Goal: Task Accomplishment & Management: Manage account settings

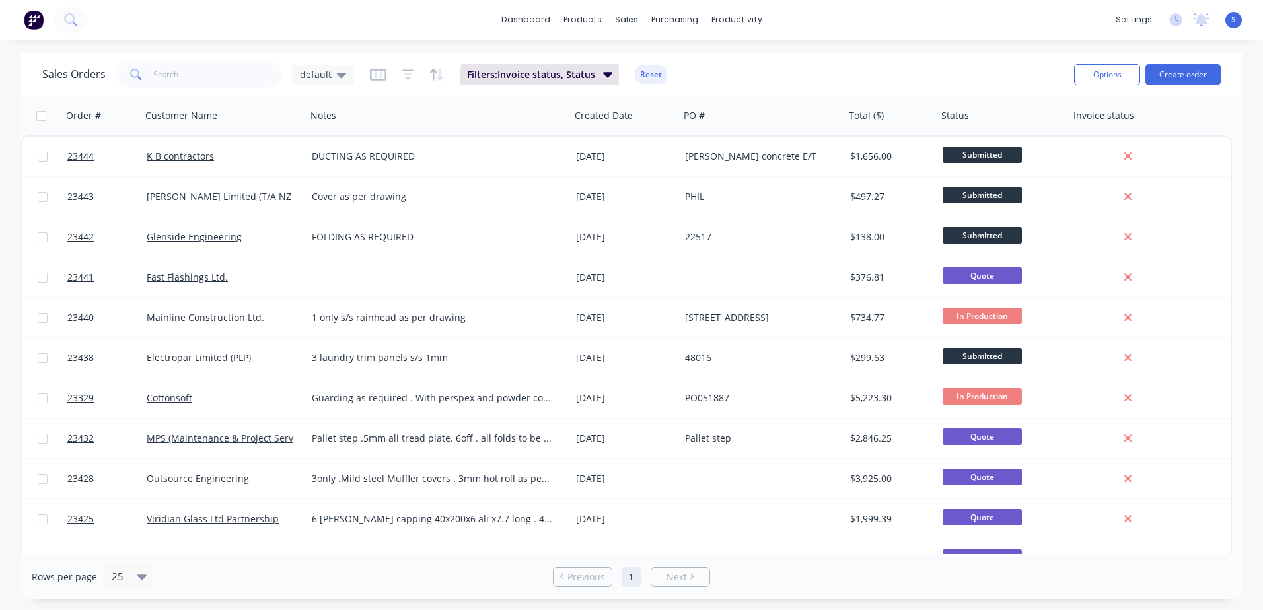
click at [180, 237] on link "Glenside Engineering" at bounding box center [194, 236] width 95 height 13
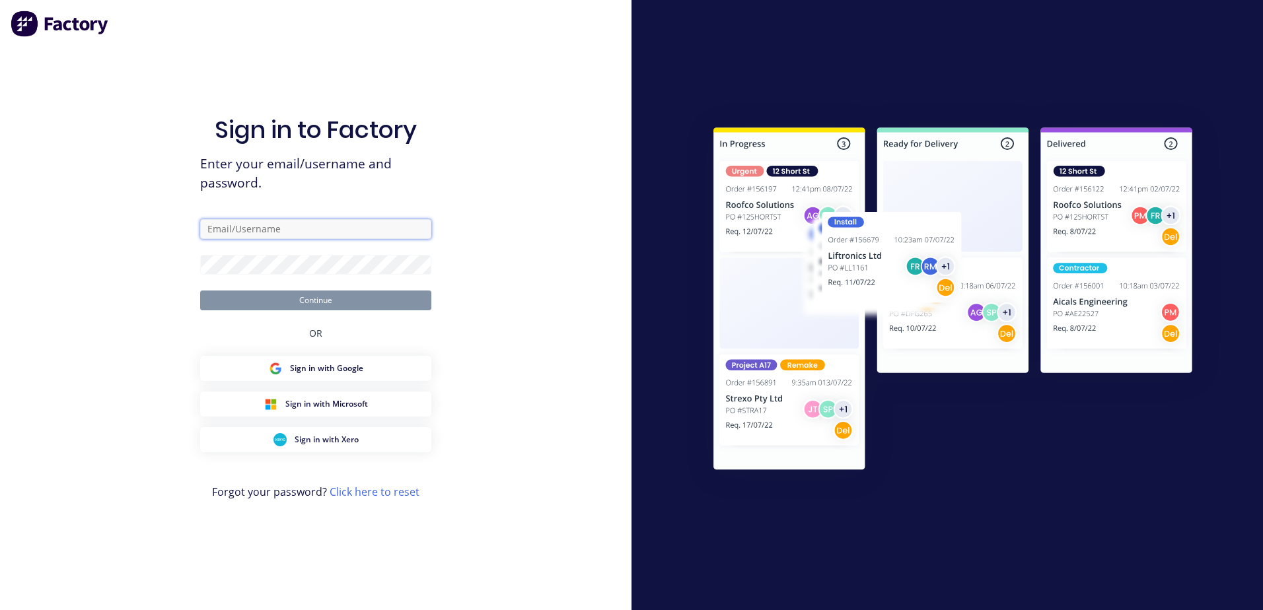
type input "[EMAIL_ADDRESS][DOMAIN_NAME]"
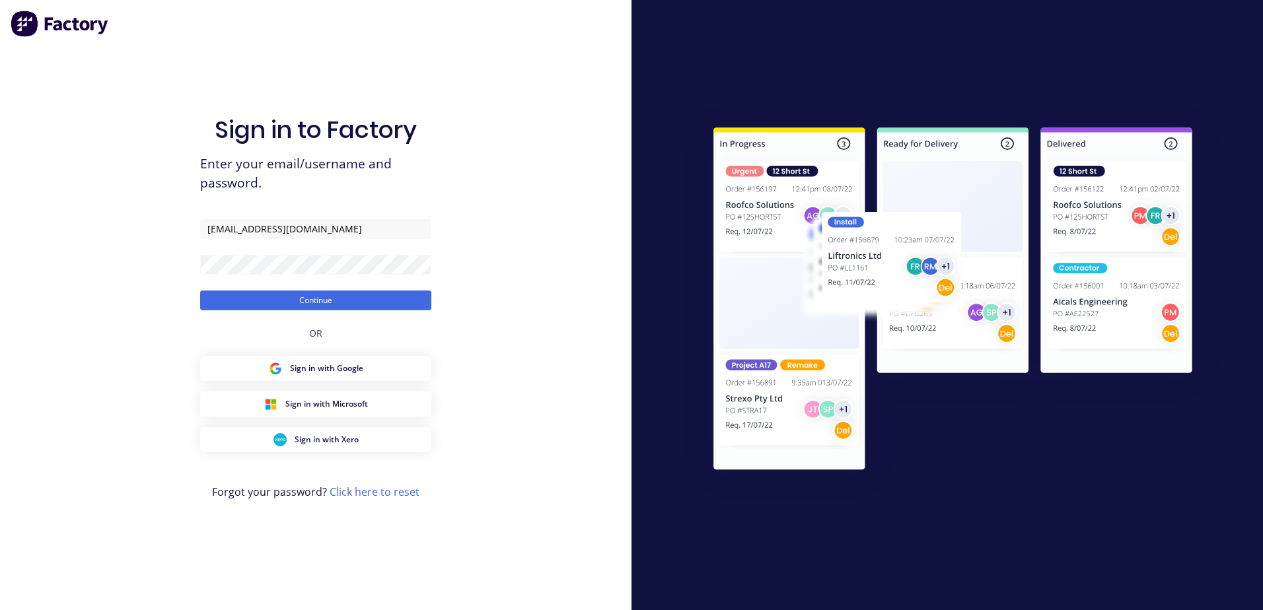
click at [478, 106] on div "Sign in to Factory Enter your email/username and password. admin@northernsheetm…" at bounding box center [315, 305] width 631 height 610
click at [210, 228] on input "[EMAIL_ADDRESS][DOMAIN_NAME]" at bounding box center [315, 229] width 231 height 20
type input "[EMAIL_ADDRESS][DOMAIN_NAME]"
click at [287, 295] on button "Continue" at bounding box center [315, 301] width 231 height 20
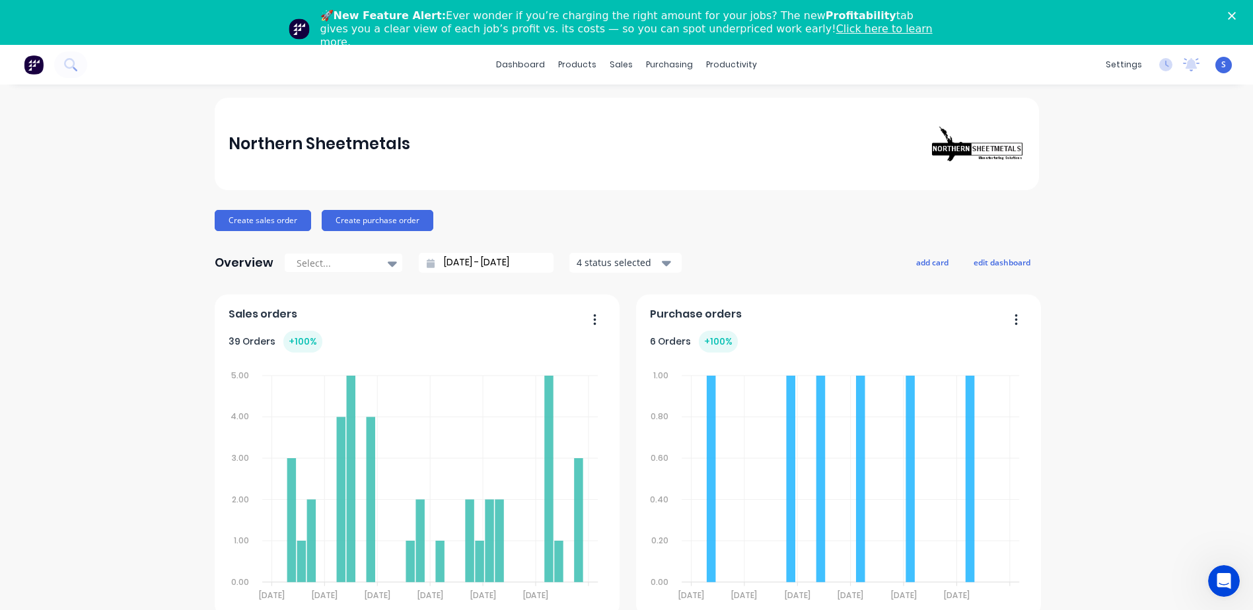
click at [829, 17] on polygon "Close" at bounding box center [1232, 16] width 8 height 8
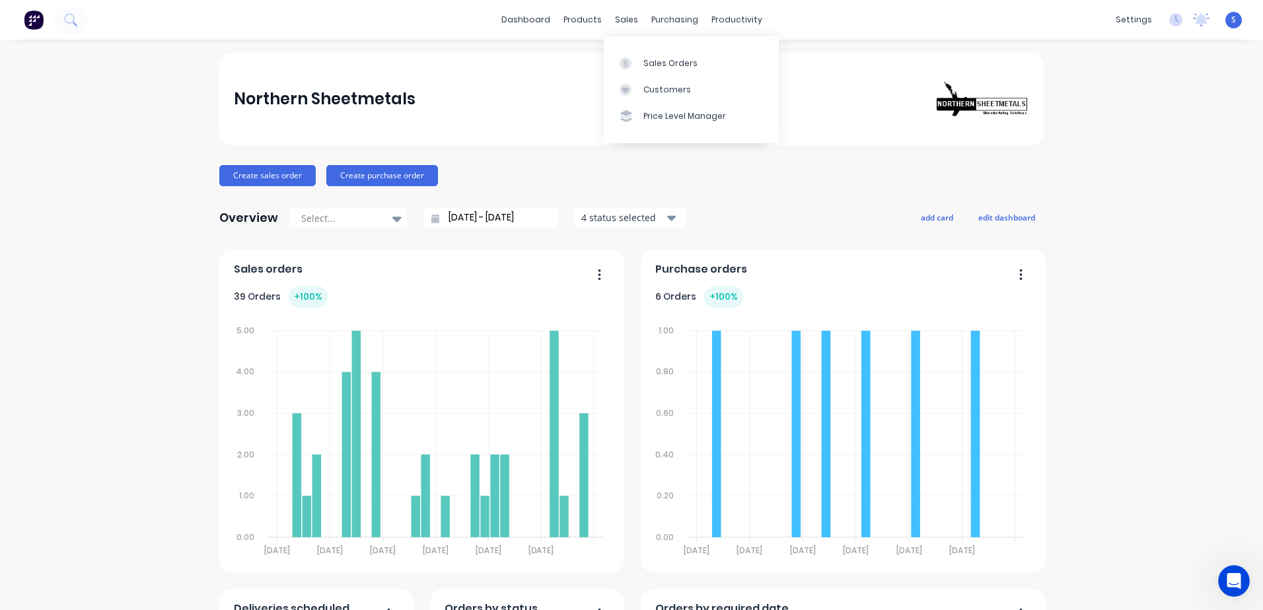
click at [670, 65] on div "Sales Orders" at bounding box center [670, 63] width 54 height 12
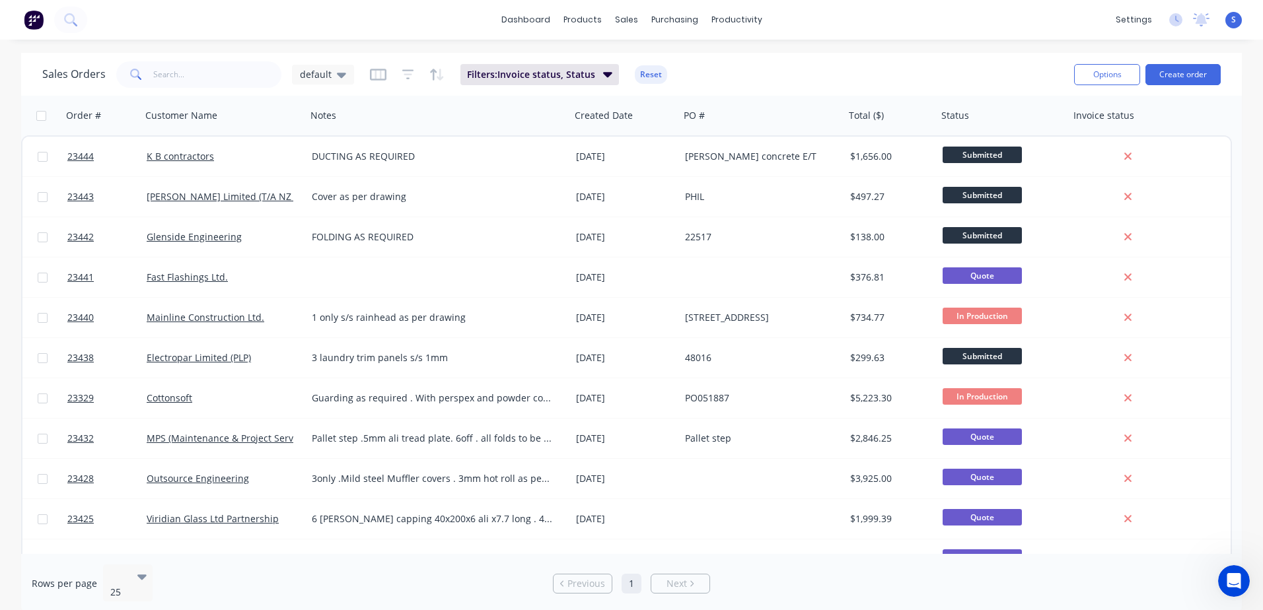
click at [213, 236] on link "Glenside Engineering" at bounding box center [194, 236] width 95 height 13
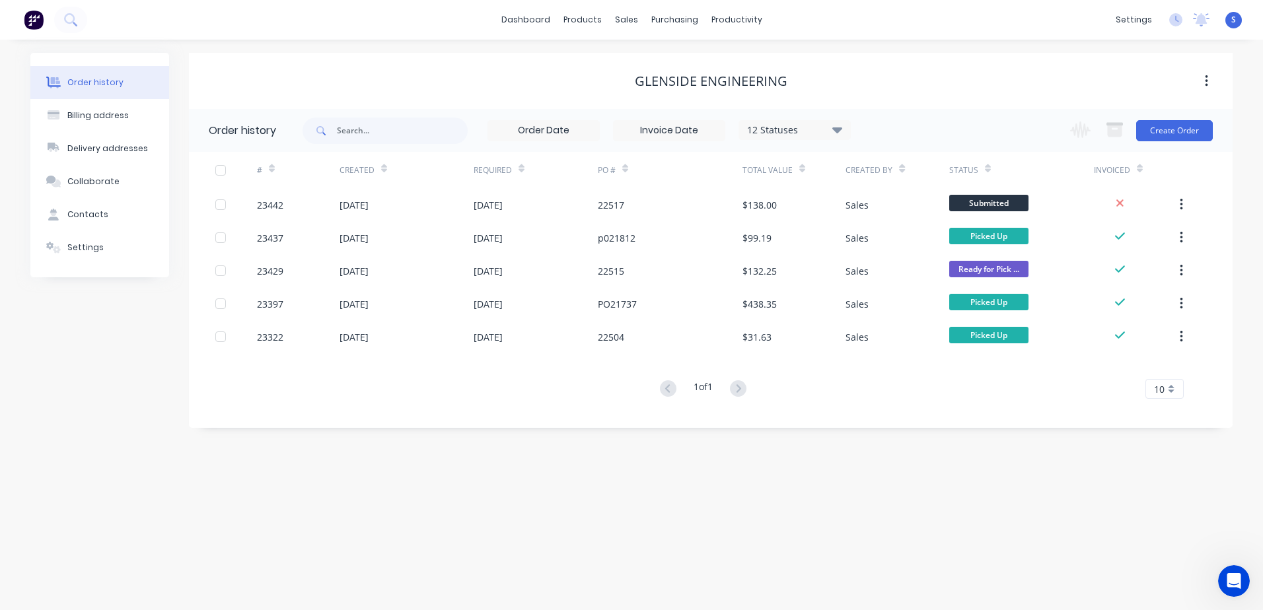
click at [234, 205] on div at bounding box center [236, 204] width 42 height 33
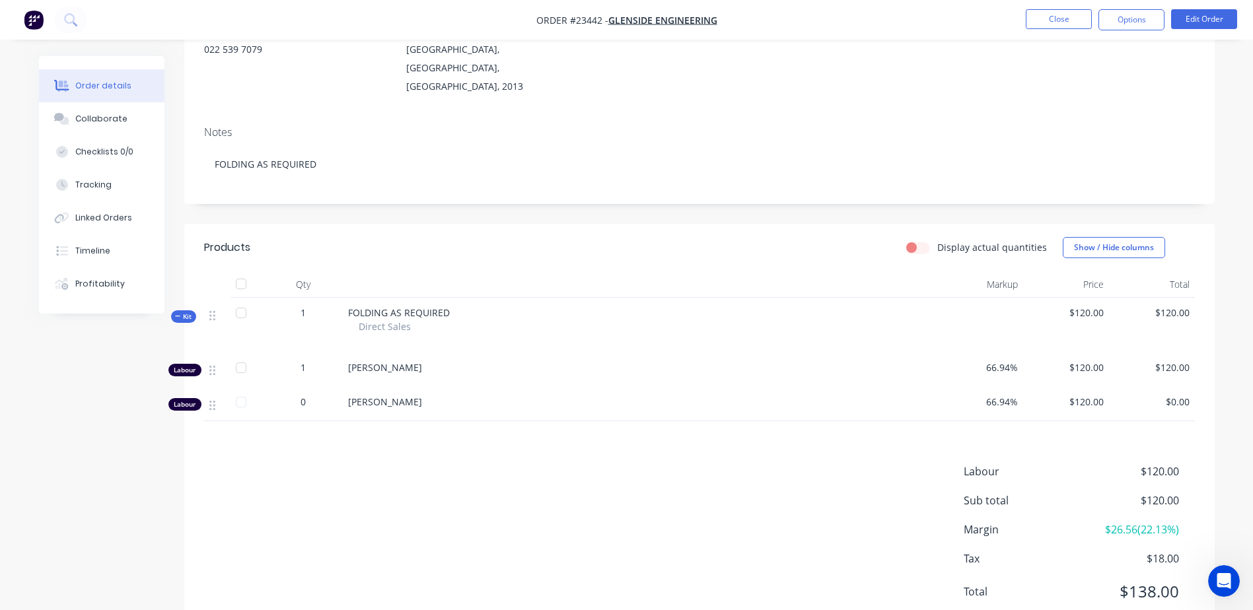
scroll to position [164, 0]
click at [829, 17] on button "Edit Order" at bounding box center [1204, 19] width 66 height 20
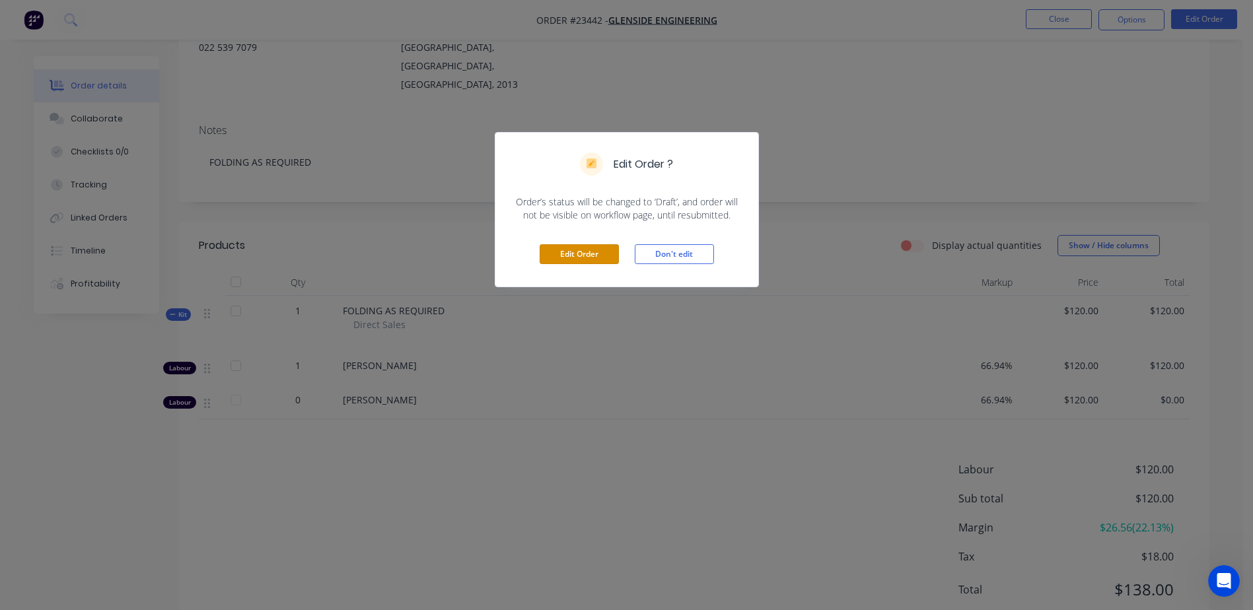
click at [569, 253] on button "Edit Order" at bounding box center [579, 254] width 79 height 20
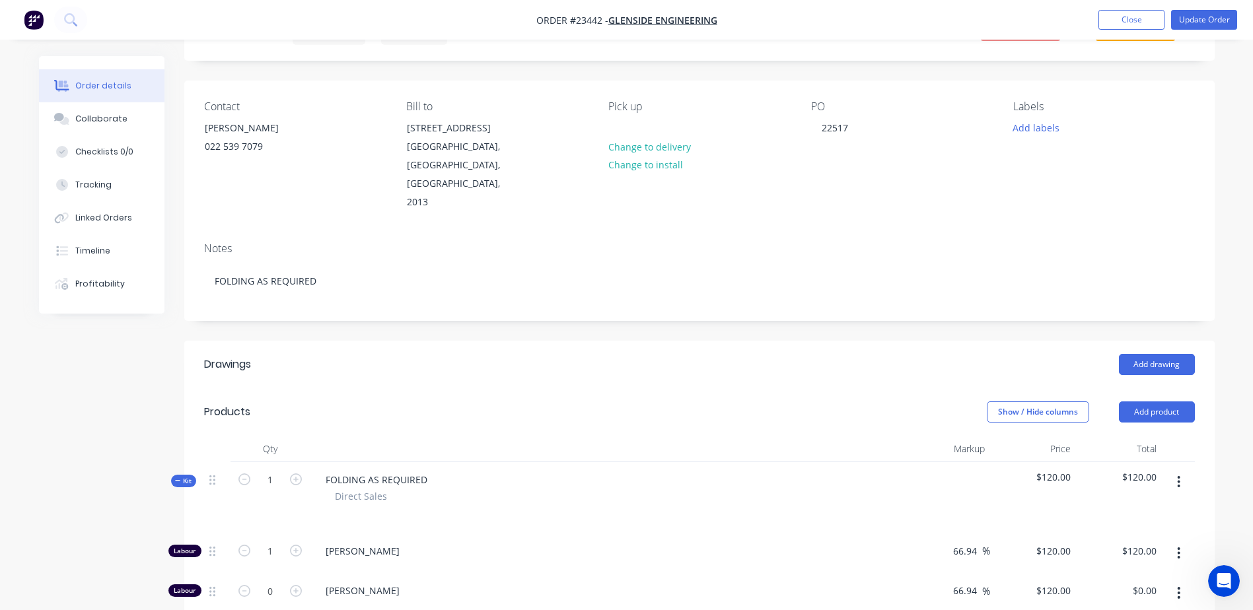
scroll to position [83, 0]
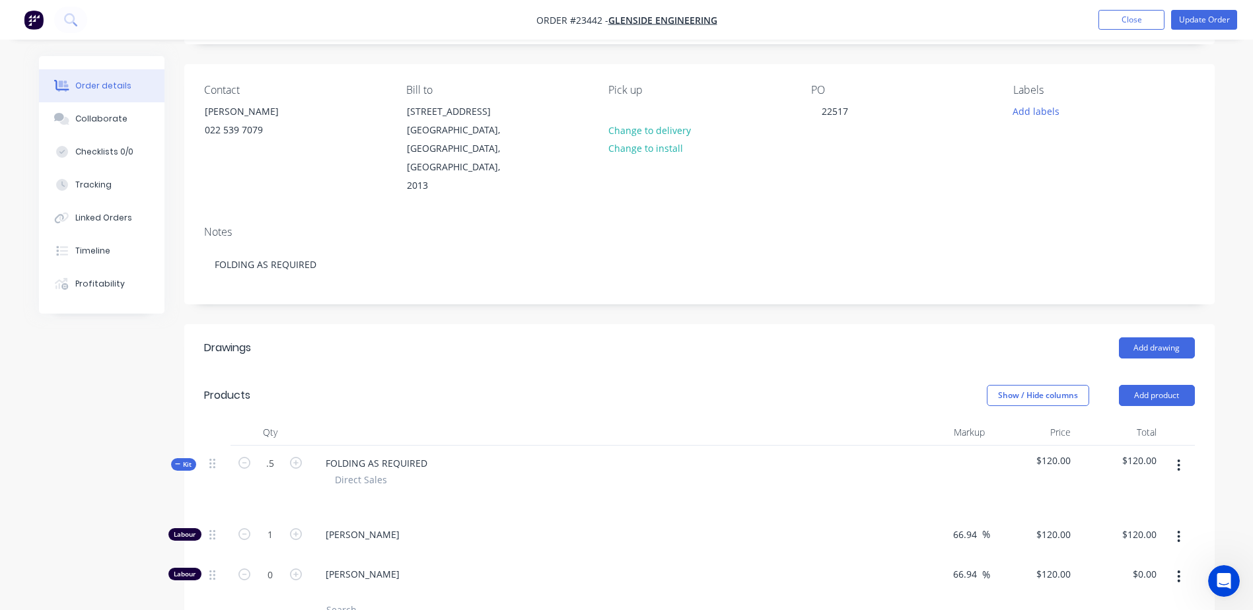
type input "0.5"
type input "$60.00"
click at [553, 425] on div "Direct Sales" at bounding box center [607, 480] width 544 height 14
click at [829, 18] on button "Update Order" at bounding box center [1204, 20] width 66 height 20
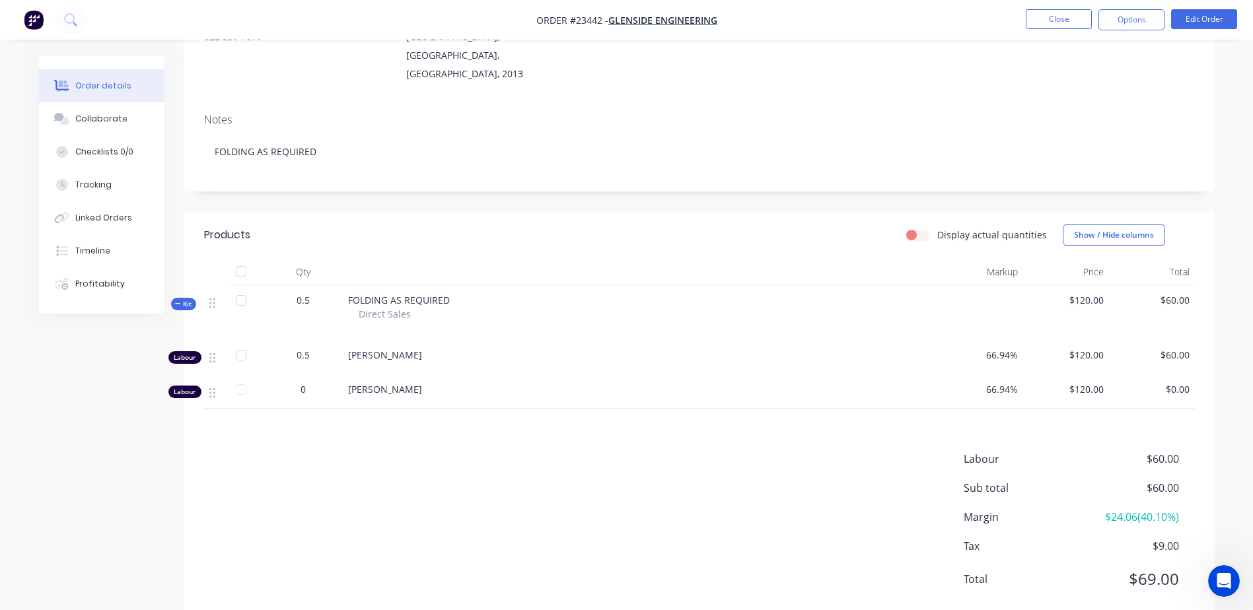
scroll to position [190, 0]
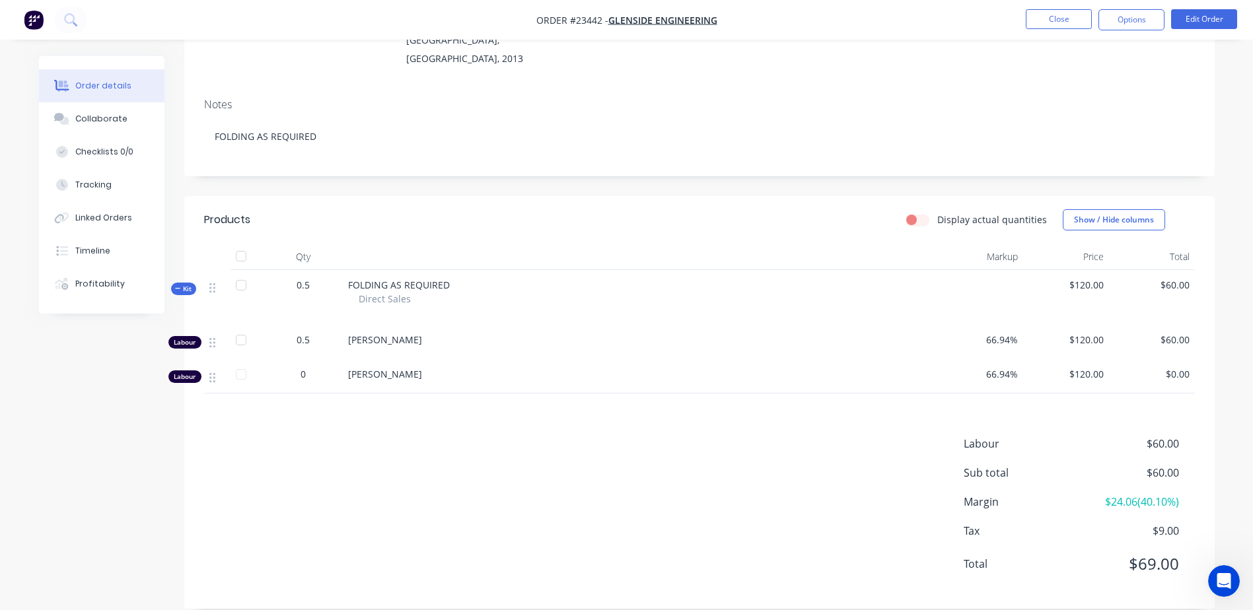
click at [829, 17] on button "Close" at bounding box center [1059, 19] width 66 height 20
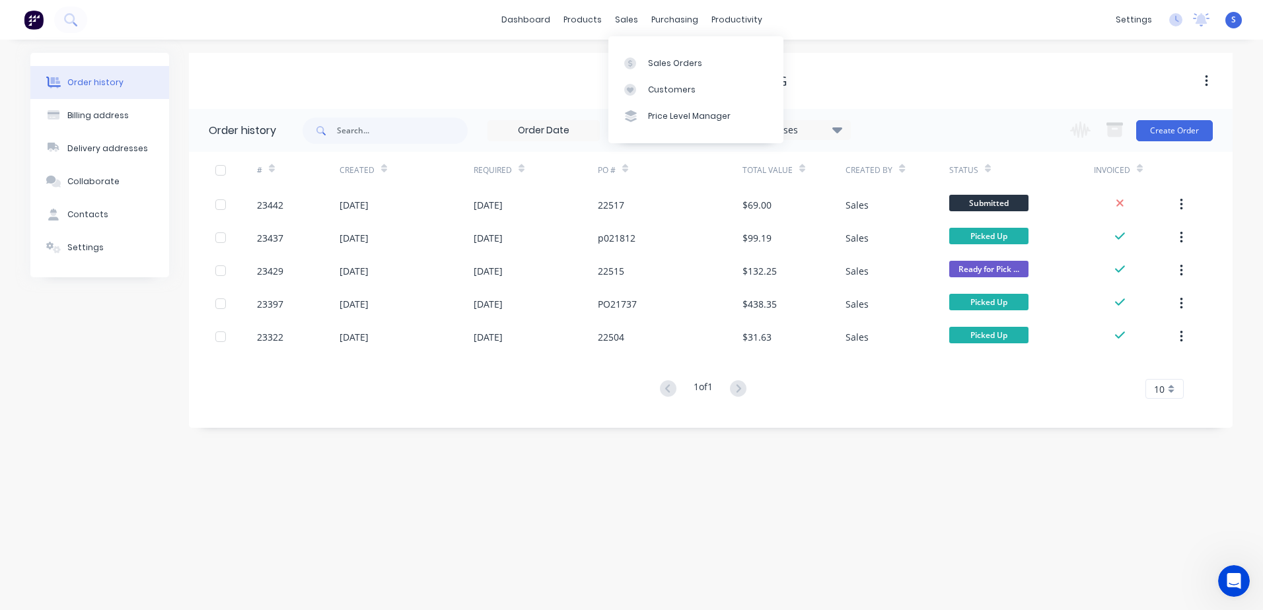
click at [645, 65] on link "Sales Orders" at bounding box center [695, 63] width 175 height 26
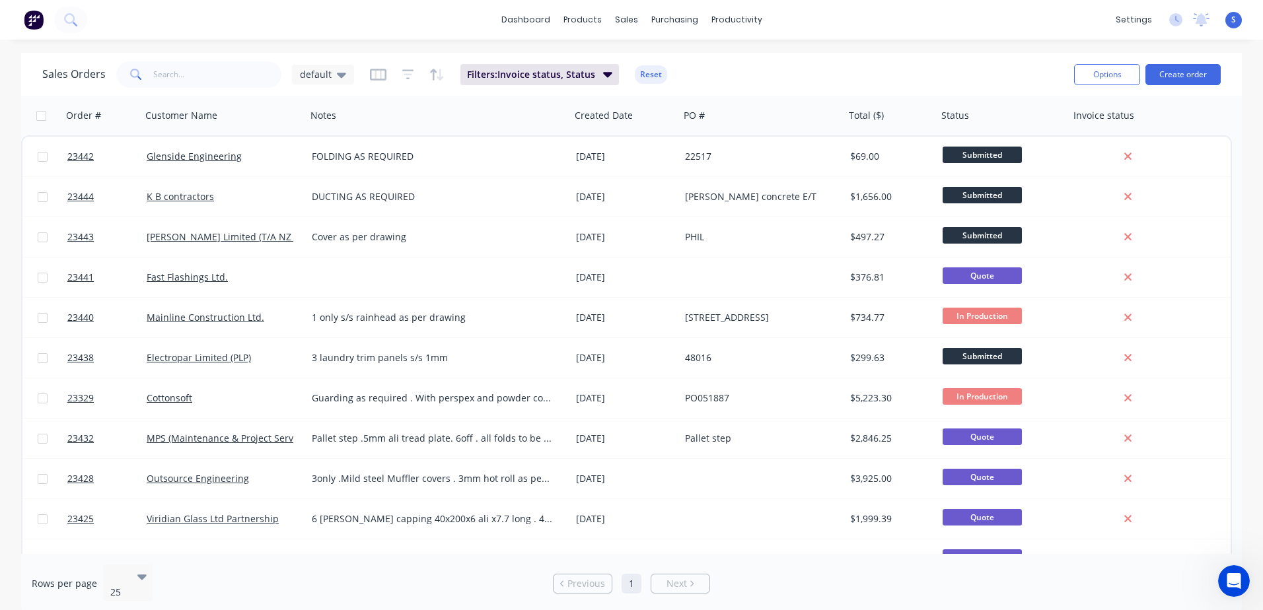
click at [829, 151] on span "Submitted" at bounding box center [981, 155] width 79 height 17
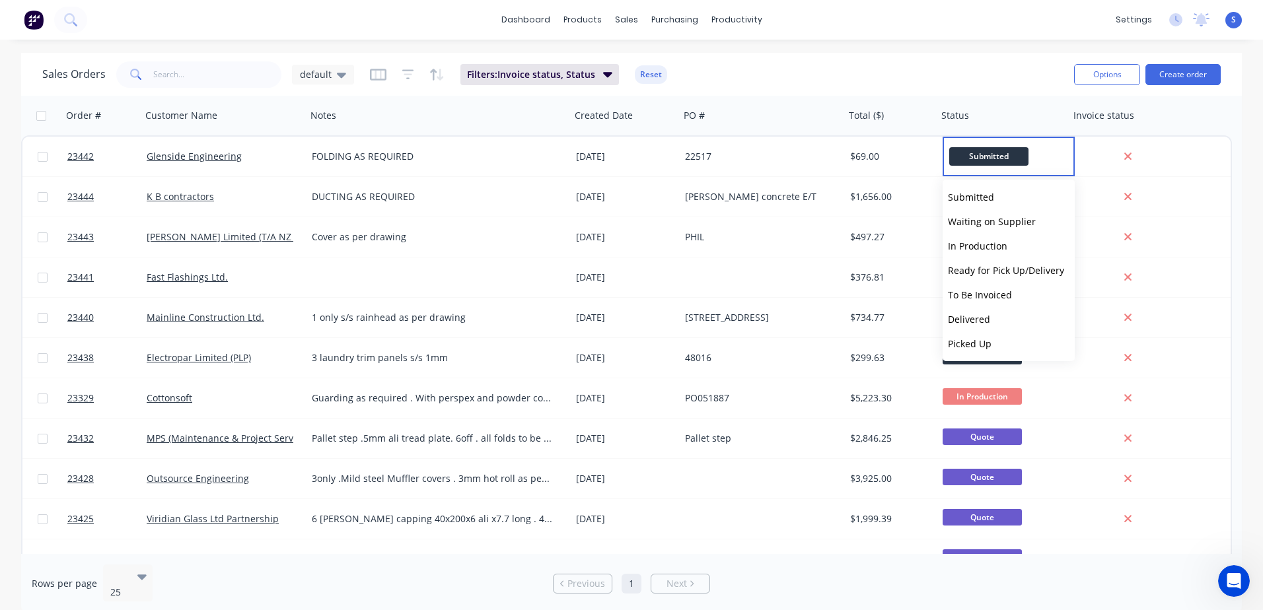
click at [829, 292] on span "To Be Invoiced" at bounding box center [980, 295] width 64 height 13
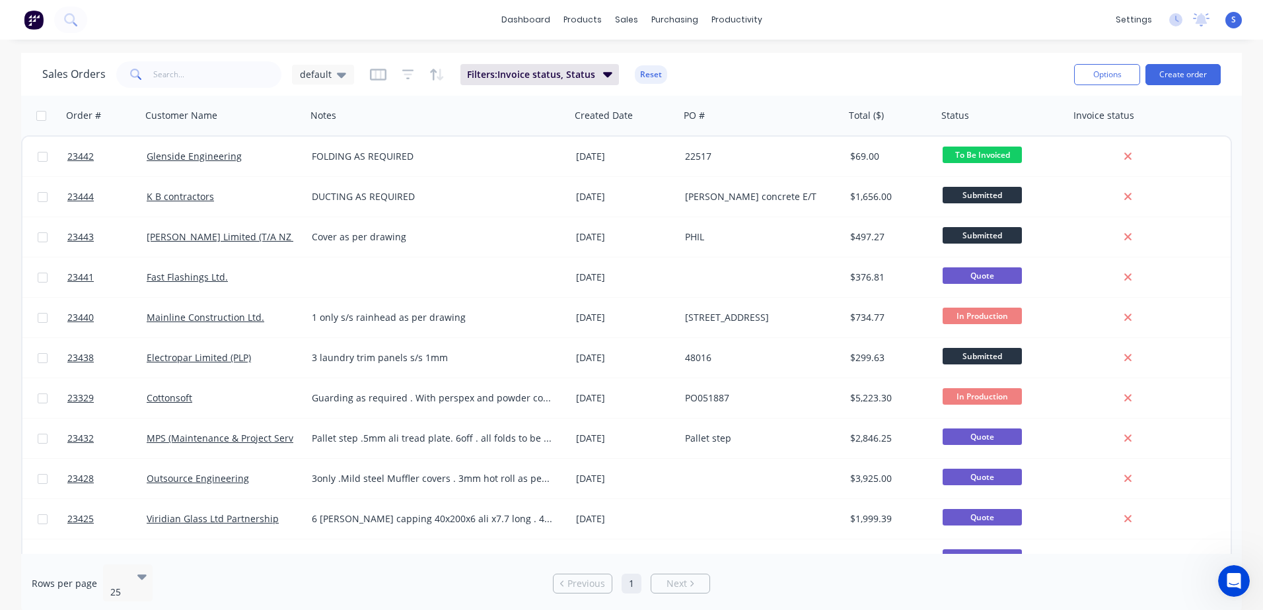
click at [222, 201] on div "K B contractors" at bounding box center [220, 196] width 147 height 13
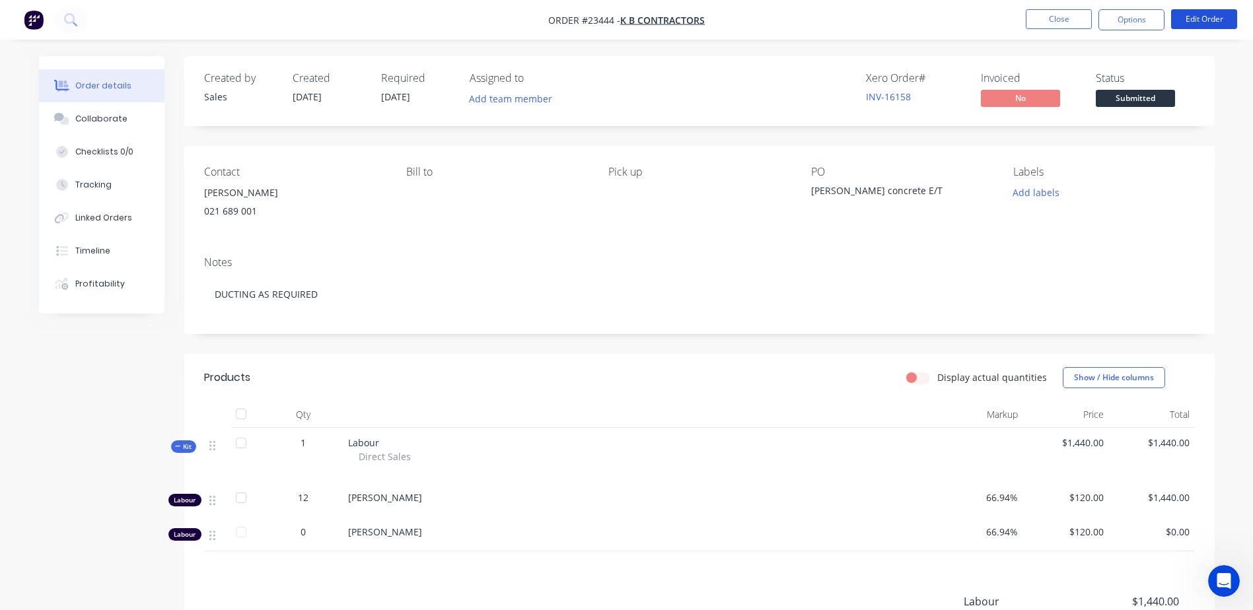
click at [829, 15] on button "Edit Order" at bounding box center [1204, 19] width 66 height 20
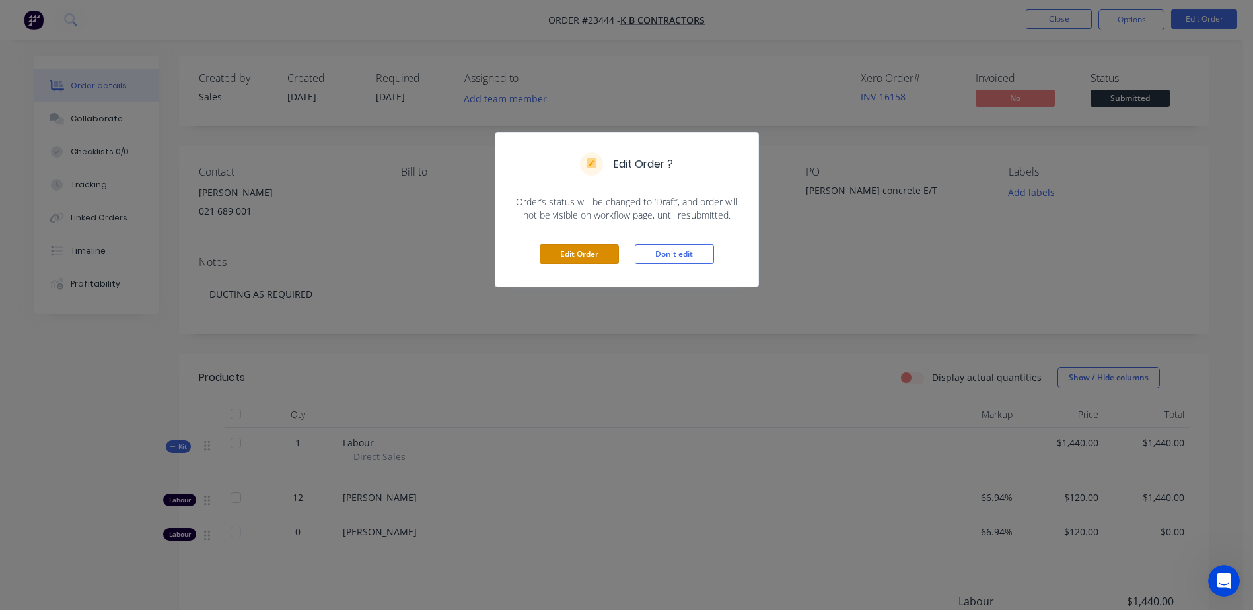
click at [570, 253] on button "Edit Order" at bounding box center [579, 254] width 79 height 20
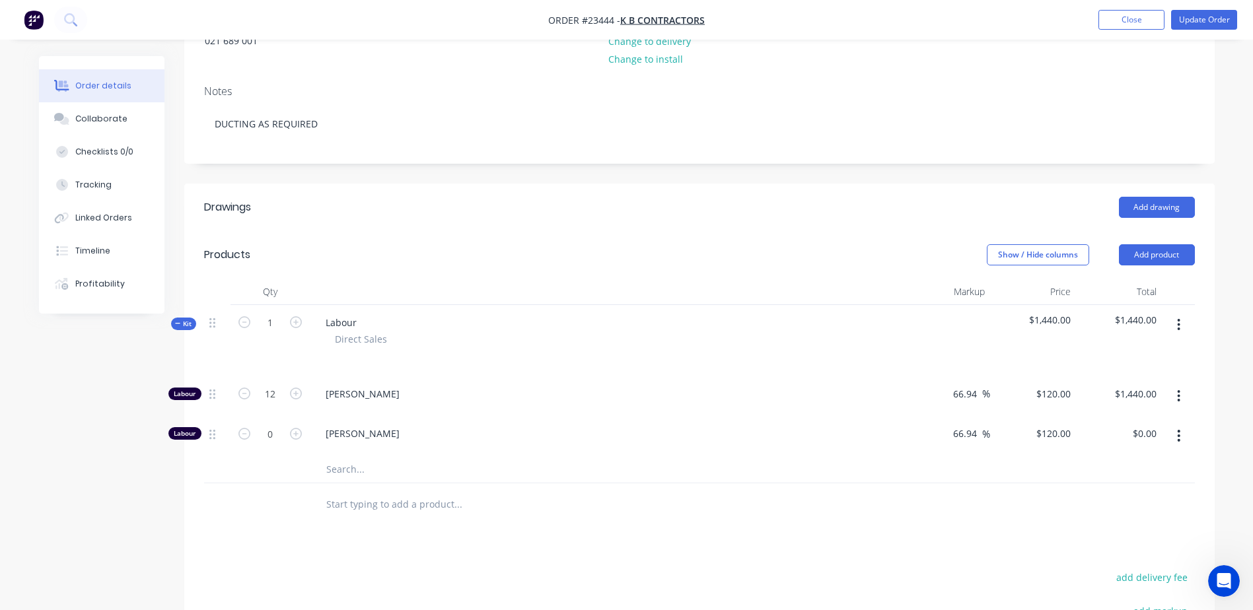
scroll to position [174, 0]
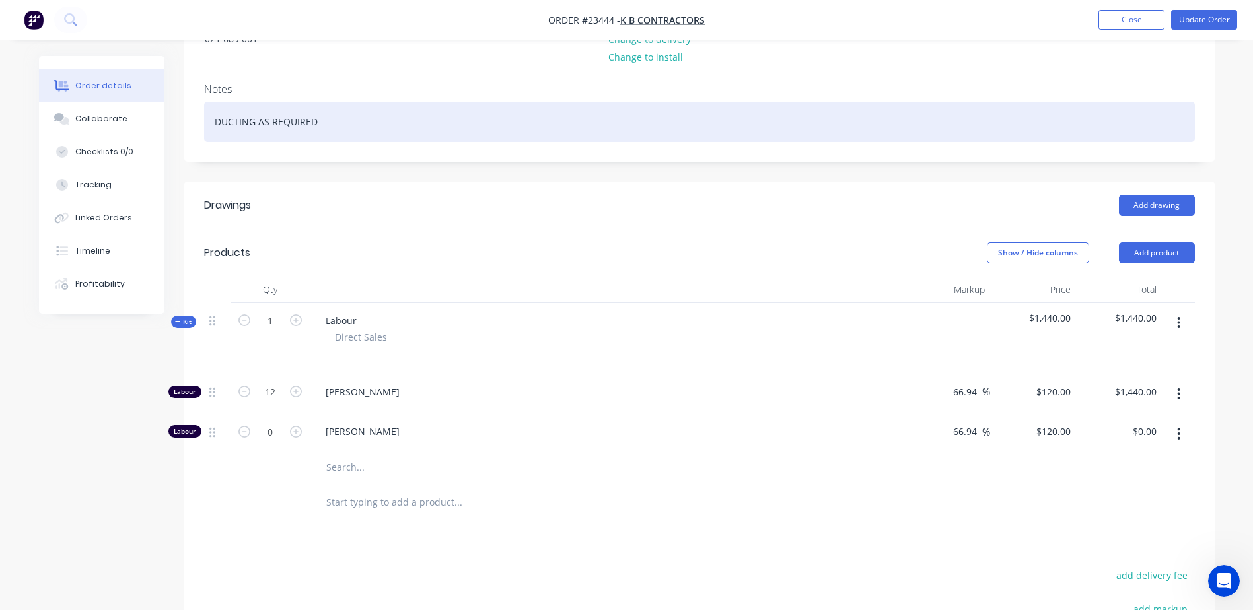
drag, startPoint x: 324, startPoint y: 123, endPoint x: 211, endPoint y: 125, distance: 112.9
click at [211, 125] on div "DUCTING AS REQUIRED" at bounding box center [699, 122] width 991 height 40
copy div "DUCTING AS REQUIRED"
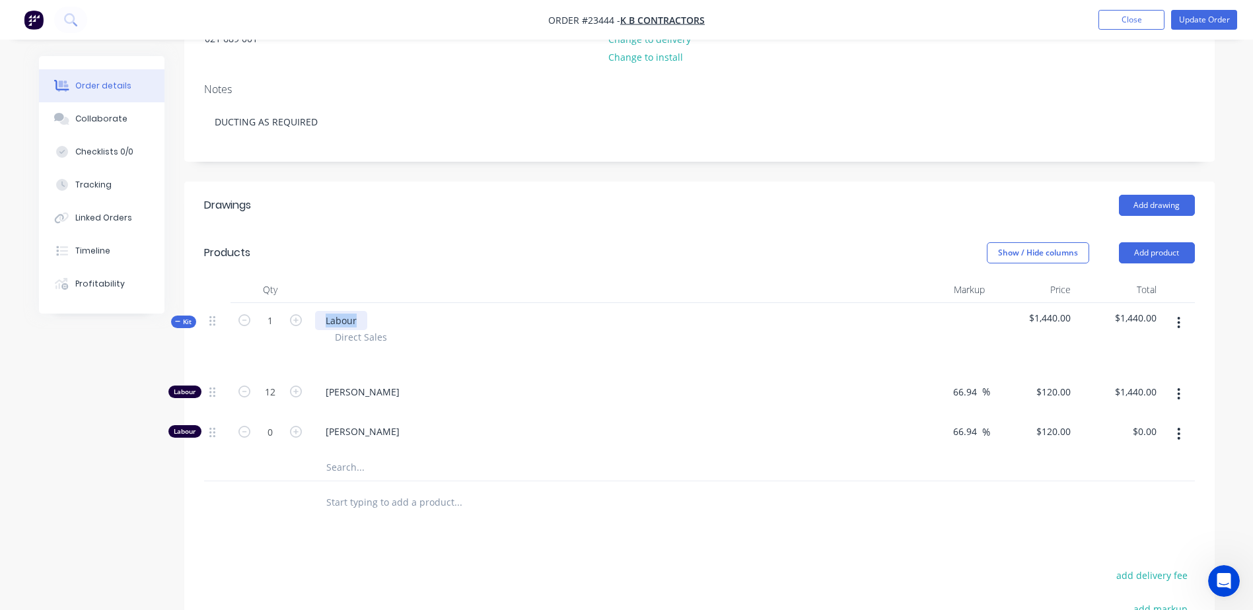
drag, startPoint x: 359, startPoint y: 316, endPoint x: 314, endPoint y: 322, distance: 45.3
click at [315, 322] on div "Labour" at bounding box center [341, 320] width 52 height 19
paste div
click at [829, 18] on button "Update Order" at bounding box center [1204, 20] width 66 height 20
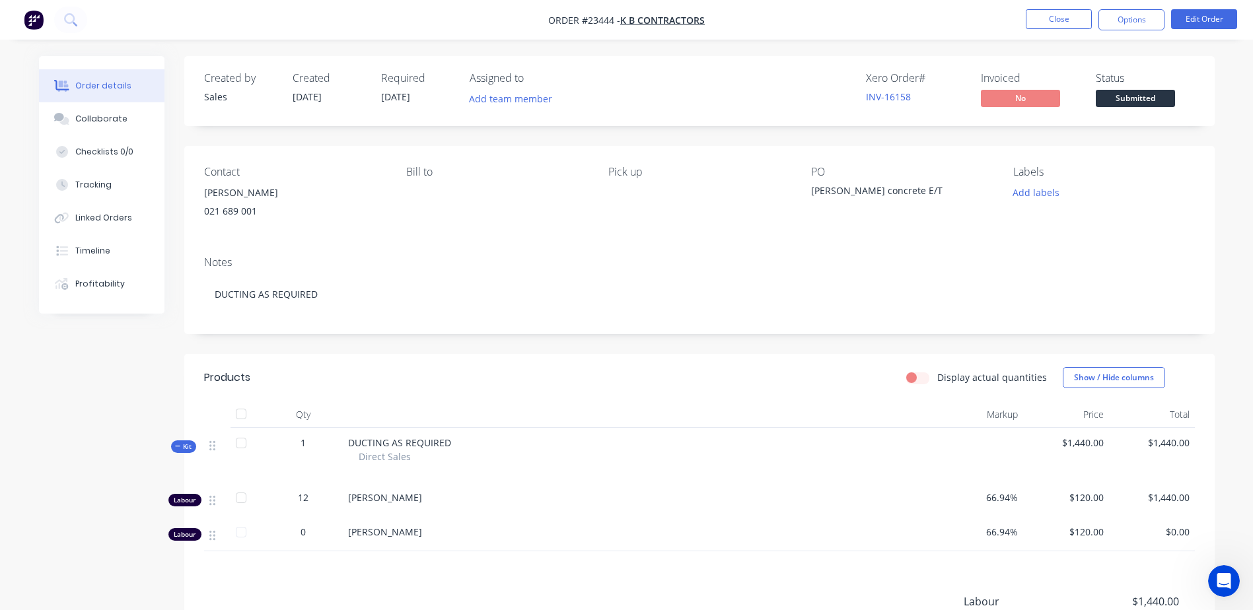
click at [829, 17] on button "Close" at bounding box center [1059, 19] width 66 height 20
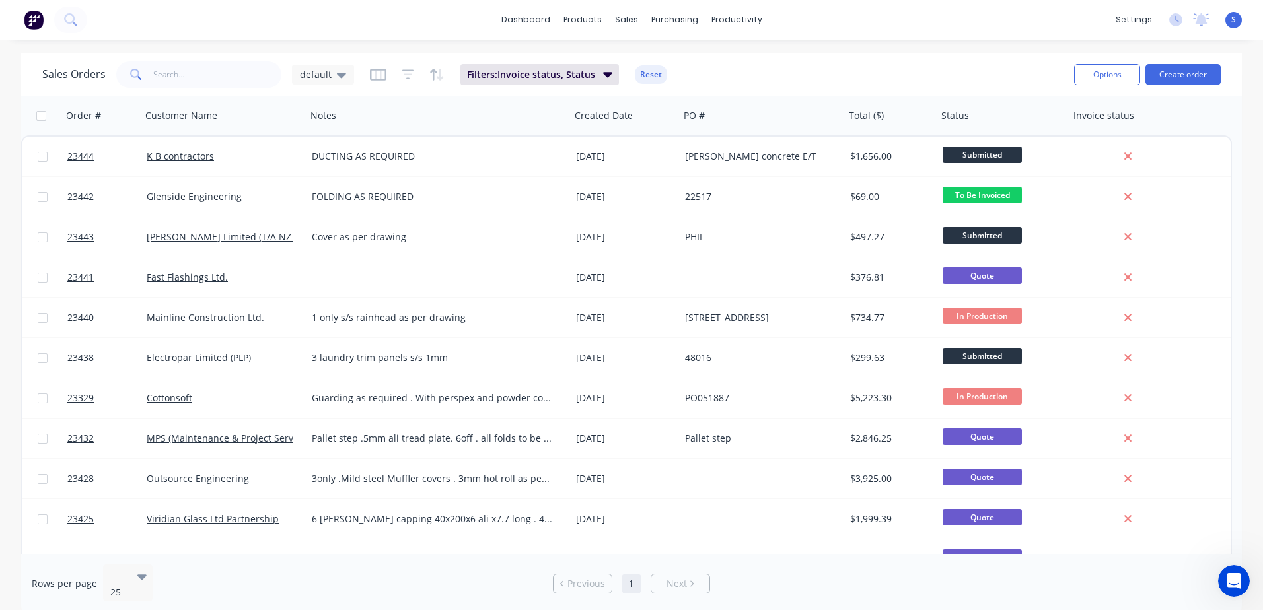
click at [99, 316] on link "23440" at bounding box center [106, 318] width 79 height 40
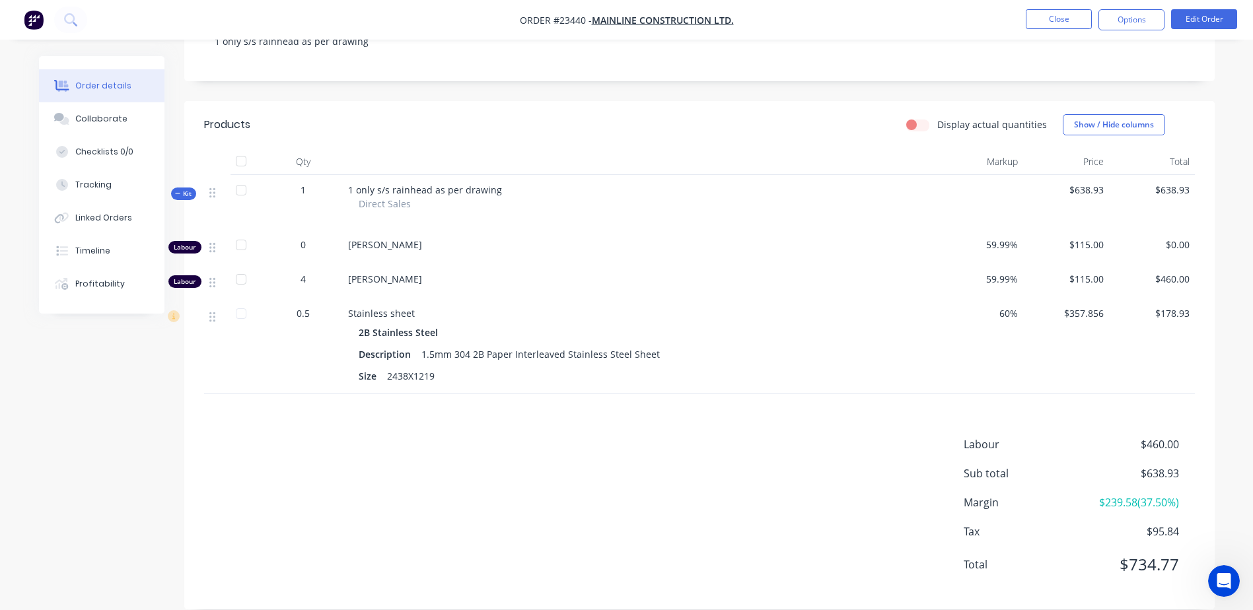
scroll to position [304, 0]
click at [829, 15] on button "Edit Order" at bounding box center [1204, 19] width 66 height 20
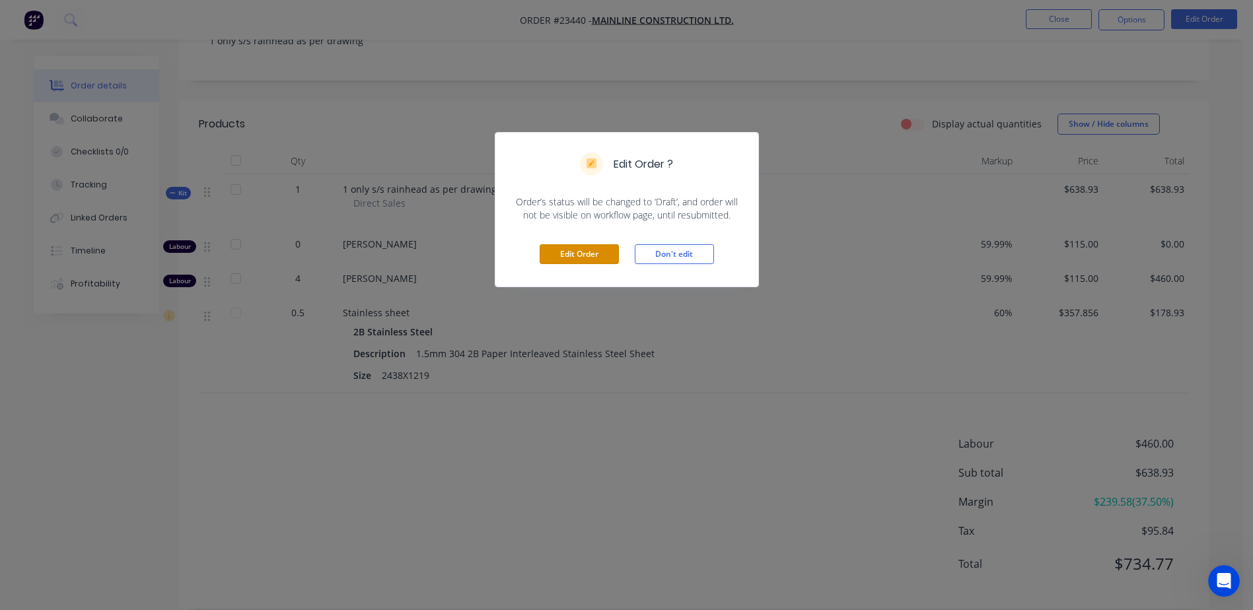
click at [582, 253] on button "Edit Order" at bounding box center [579, 254] width 79 height 20
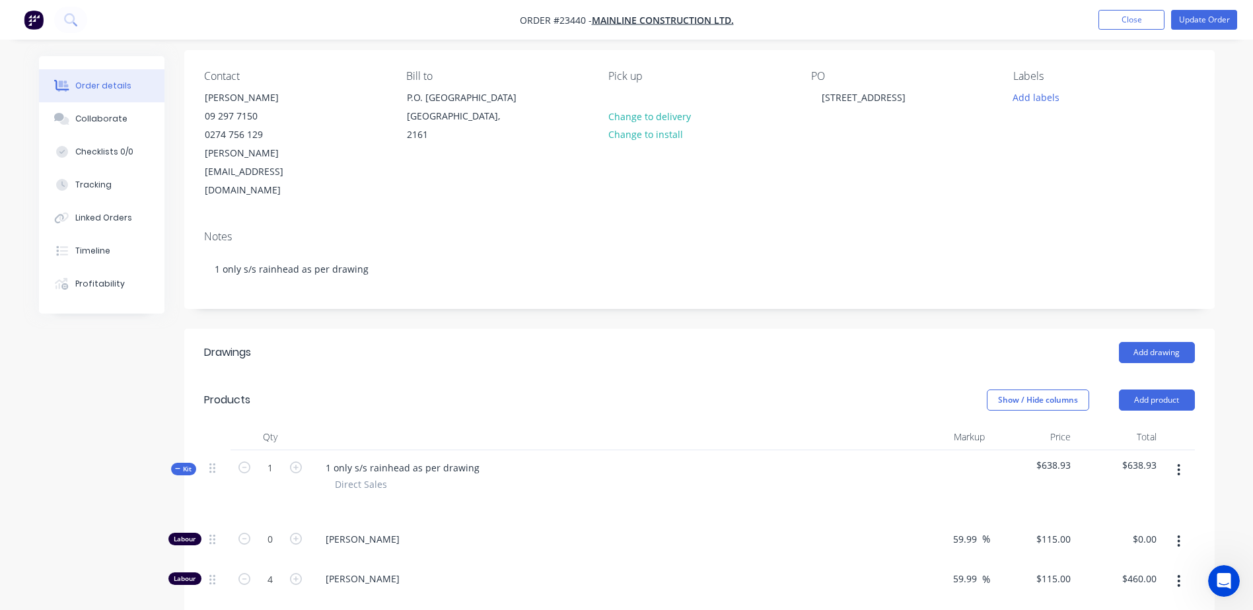
scroll to position [120, 0]
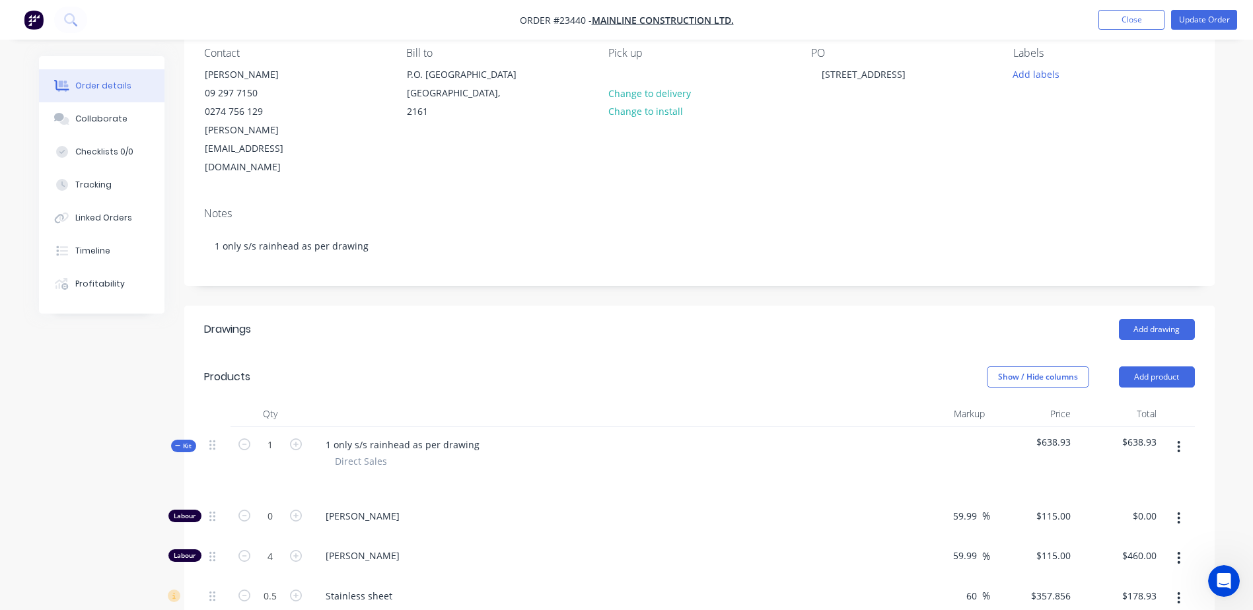
click at [296, 425] on icon "button" at bounding box center [296, 556] width 12 height 12
type input "5"
type input "$575.00"
click at [829, 18] on button "Update Order" at bounding box center [1204, 20] width 66 height 20
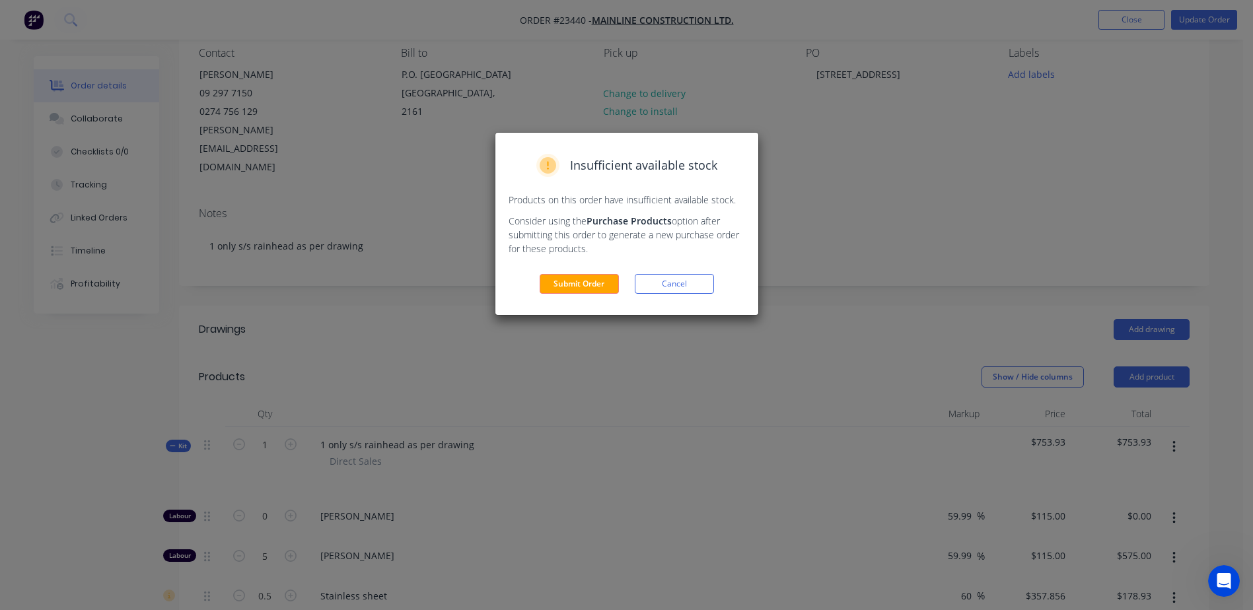
click at [592, 283] on button "Submit Order" at bounding box center [579, 284] width 79 height 20
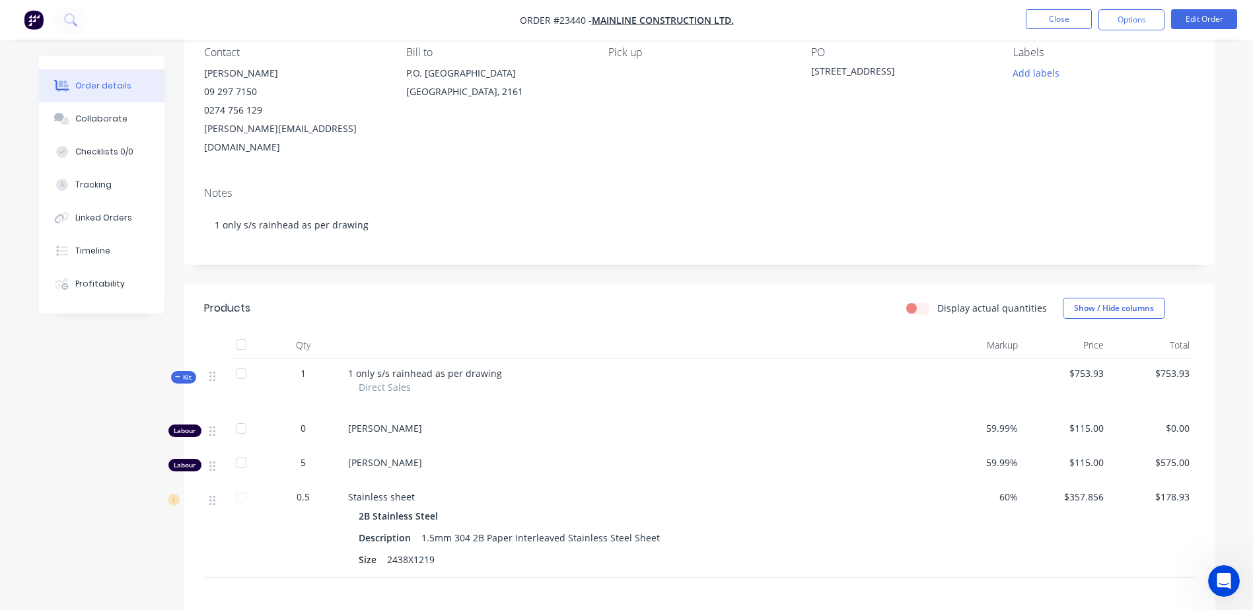
click at [829, 14] on button "Close" at bounding box center [1059, 19] width 66 height 20
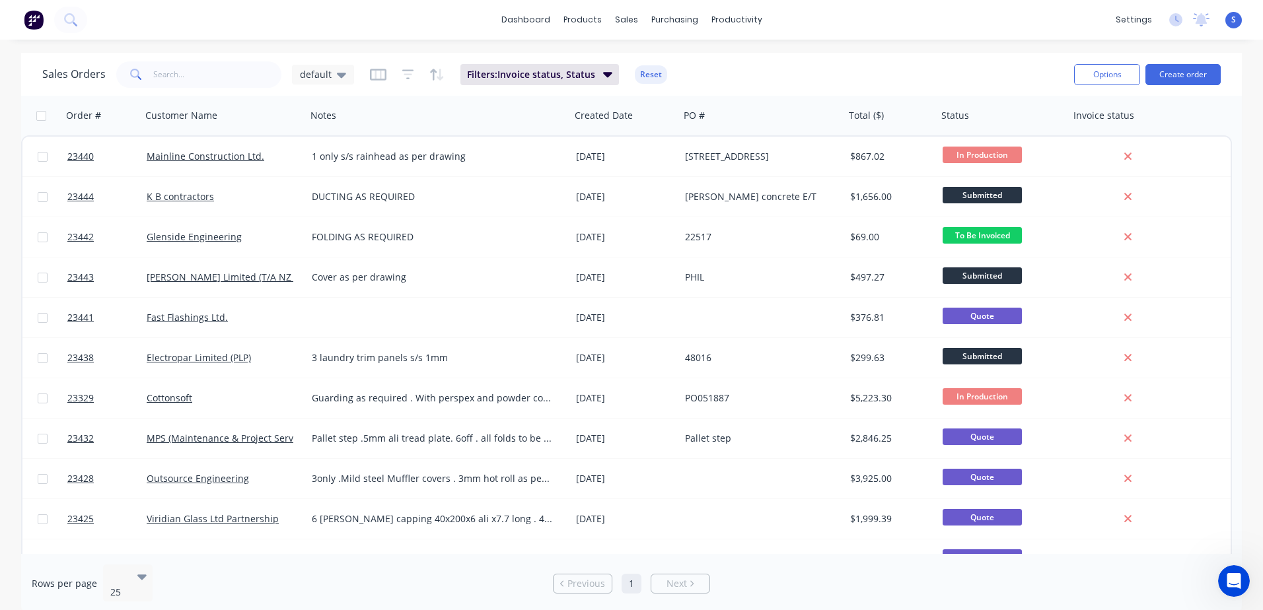
click at [191, 159] on link "Mainline Construction Ltd." at bounding box center [206, 156] width 118 height 13
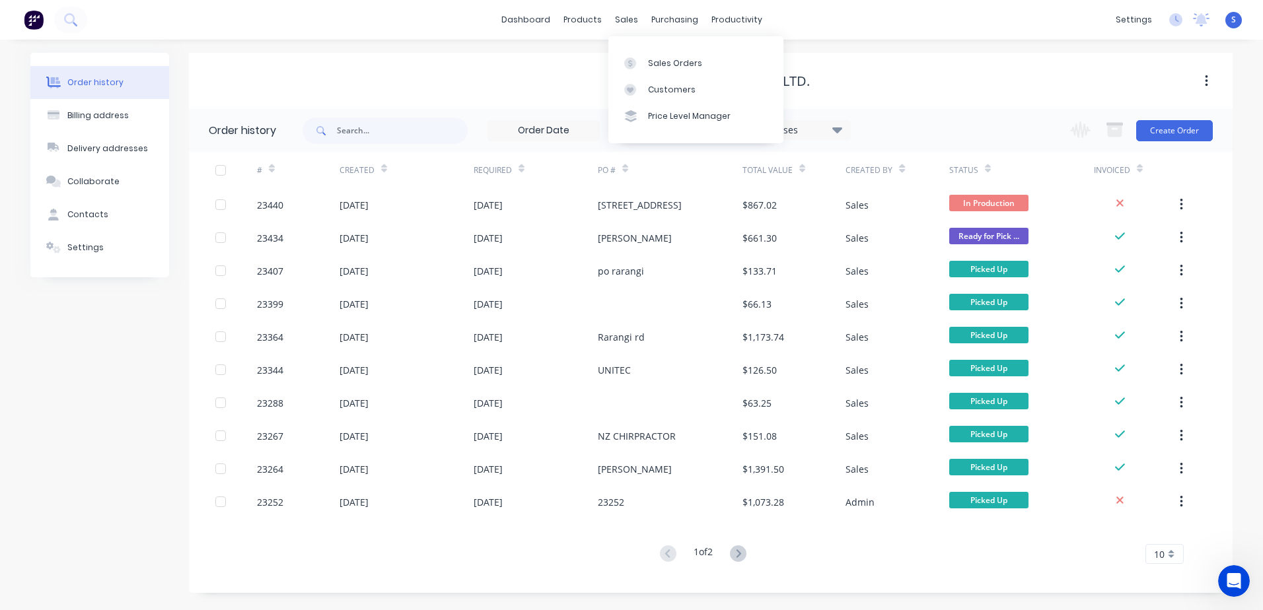
click at [661, 64] on div "Sales Orders" at bounding box center [675, 63] width 54 height 12
